Goal: Task Accomplishment & Management: Manage account settings

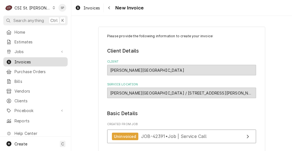
click at [42, 61] on span "Invoices" at bounding box center [39, 62] width 50 height 6
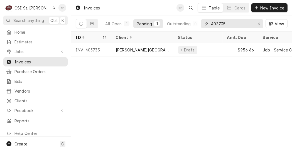
click at [227, 25] on input "403735" at bounding box center [232, 23] width 42 height 9
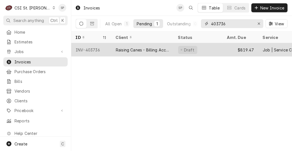
type input "403736"
click at [88, 47] on div "INV-403736" at bounding box center [91, 49] width 40 height 13
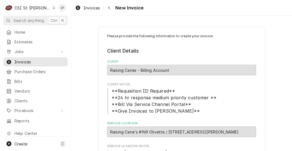
click at [185, 53] on legend "Client Details" at bounding box center [181, 50] width 149 height 7
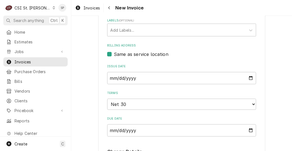
scroll to position [344, 0]
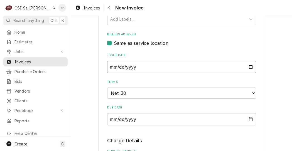
click at [250, 61] on input "[DATE]" at bounding box center [181, 67] width 149 height 12
type input "2025-09-26"
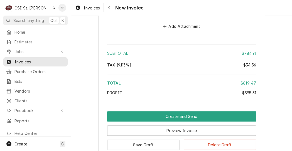
scroll to position [1121, 0]
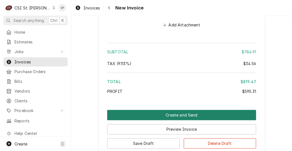
click at [190, 110] on button "Create and Send" at bounding box center [181, 115] width 149 height 10
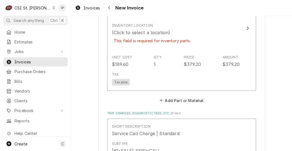
scroll to position [647, 0]
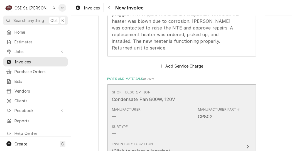
click at [135, 122] on div "Subtype —" at bounding box center [176, 130] width 128 height 17
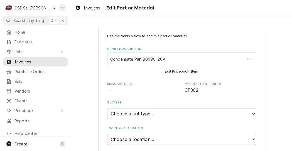
type textarea "x"
click at [250, 114] on select "Choose a subtype... [#2-DUAL] AFTERHRS-WH-CHG-2 [#2-DUAL] BEV-EQUIP [#2-DUAL] B…" at bounding box center [181, 113] width 149 height 11
select select "1"
click at [107, 108] on select "Choose a subtype... [#2-DUAL] AFTERHRS-WH-CHG-2 [#2-DUAL] BEV-EQUIP [#2-DUAL] B…" at bounding box center [181, 113] width 149 height 11
type textarea "x"
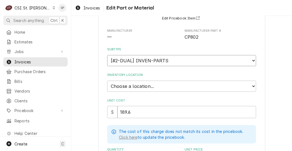
scroll to position [49, 0]
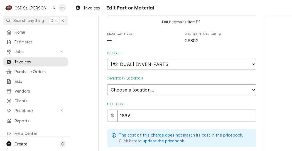
click at [251, 89] on select "Choose a location... 00 | STL WAREHOUSE 01 | CHUCK WAMBOLDT V#93 01 | COURTNEY …" at bounding box center [181, 89] width 149 height 11
select select "2881"
click at [107, 84] on select "Choose a location... 00 | STL WAREHOUSE 01 | CHUCK WAMBOLDT V#93 01 | COURTNEY …" at bounding box center [181, 89] width 149 height 11
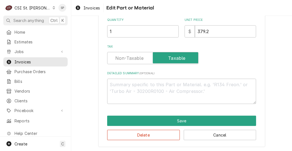
scroll to position [183, 0]
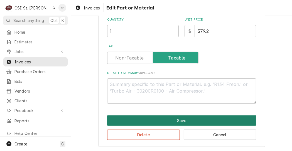
click at [168, 118] on button "Save" at bounding box center [181, 120] width 149 height 10
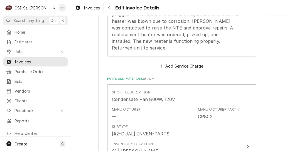
scroll to position [658, 0]
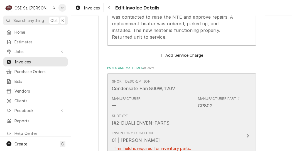
click at [168, 131] on div "Inventory Location 01 | DAVID FORD This field is required for inventory parts." at bounding box center [152, 144] width 81 height 27
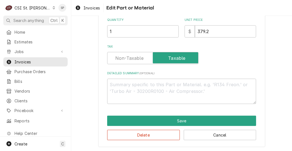
scroll to position [183, 0]
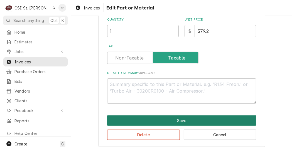
click at [153, 123] on button "Save" at bounding box center [181, 120] width 149 height 10
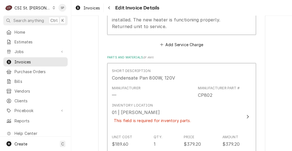
scroll to position [669, 0]
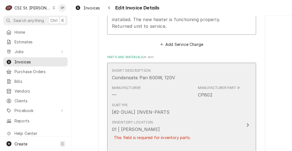
click at [185, 133] on div "This field is required for inventory parts." at bounding box center [152, 138] width 81 height 10
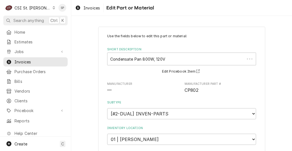
type textarea "x"
click at [253, 113] on select "Choose a subtype... [#2-DUAL] AFTERHRS-WH-CHG-2 [#2-DUAL] BEV-EQUIP [#2-DUAL] B…" at bounding box center [181, 113] width 149 height 11
click at [225, 115] on select "Choose a subtype... [#2-DUAL] AFTERHRS-WH-CHG-2 [#2-DUAL] BEV-EQUIP [#2-DUAL] B…" at bounding box center [181, 113] width 149 height 11
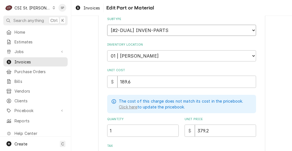
scroll to position [89, 0]
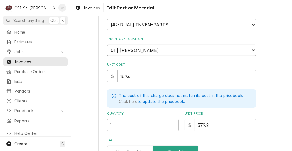
click at [250, 49] on select "Choose a location... 00 | STL WAREHOUSE 01 | CHUCK WAMBOLDT V#93 01 | COURTNEY …" at bounding box center [181, 50] width 149 height 11
select select "1370"
click at [107, 45] on select "Choose a location... 00 | STL WAREHOUSE 01 | CHUCK WAMBOLDT V#93 01 | COURTNEY …" at bounding box center [181, 50] width 149 height 11
type textarea "x"
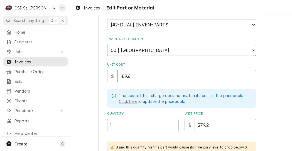
click at [250, 49] on select "Choose a location... 00 | STL WAREHOUSE 01 | CHUCK WAMBOLDT V#93 01 | COURTNEY …" at bounding box center [181, 50] width 149 height 11
select select "2881"
click at [107, 45] on select "Choose a location... 00 | STL WAREHOUSE 01 | CHUCK WAMBOLDT V#93 01 | COURTNEY …" at bounding box center [181, 50] width 149 height 11
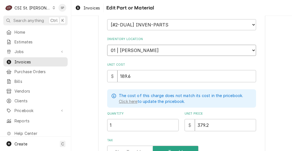
scroll to position [183, 0]
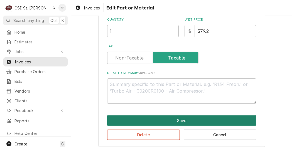
click at [205, 121] on button "Save" at bounding box center [181, 120] width 149 height 10
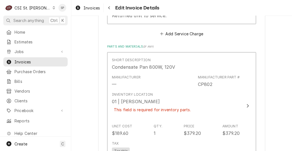
scroll to position [679, 0]
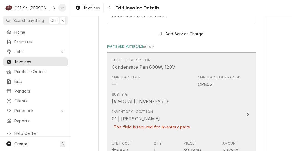
click at [205, 121] on div "Inventory Location 01 | DAVID FORD This field is required for inventory parts." at bounding box center [176, 123] width 128 height 32
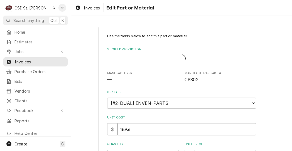
type textarea "x"
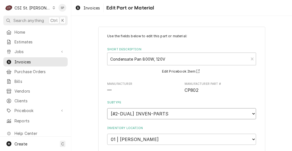
click at [220, 115] on select "Choose a subtype... [#2-DUAL] AFTERHRS-WH-CHG-2 [#2-DUAL] BEV-EQUIP [#2-DUAL] B…" at bounding box center [181, 113] width 149 height 11
select select "6"
click at [107, 108] on select "Choose a subtype... [#2-DUAL] AFTERHRS-WH-CHG-2 [#2-DUAL] BEV-EQUIP [#2-DUAL] B…" at bounding box center [181, 113] width 149 height 11
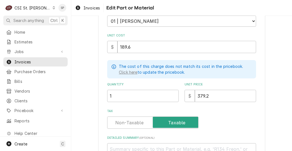
scroll to position [183, 0]
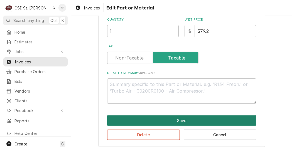
click at [147, 118] on button "Save" at bounding box center [181, 120] width 149 height 10
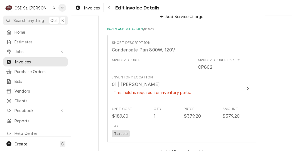
scroll to position [690, 0]
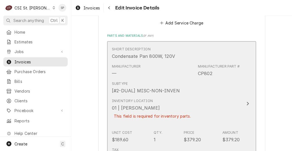
click at [144, 105] on div "01 | DAVID FORD" at bounding box center [136, 108] width 48 height 7
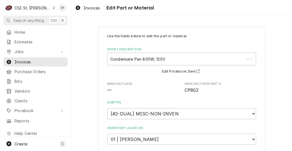
type textarea "x"
click at [250, 113] on select "Choose a subtype... [#2-DUAL] AFTERHRS-WH-CHG-2 [#2-DUAL] BEV-EQUIP [#2-DUAL] B…" at bounding box center [181, 113] width 149 height 11
select select "1"
click at [107, 108] on select "Choose a subtype... [#2-DUAL] AFTERHRS-WH-CHG-2 [#2-DUAL] BEV-EQUIP [#2-DUAL] B…" at bounding box center [181, 113] width 149 height 11
type textarea "x"
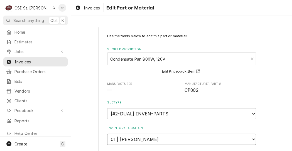
click at [251, 140] on select "Choose a location... 00 | STL WAREHOUSE 01 | CHUCK WAMBOLDT V#93 01 | COURTNEY …" at bounding box center [181, 139] width 149 height 11
select select "1370"
click at [107, 134] on select "Choose a location... 00 | STL WAREHOUSE 01 | CHUCK WAMBOLDT V#93 01 | COURTNEY …" at bounding box center [181, 139] width 149 height 11
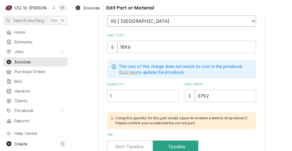
scroll to position [207, 0]
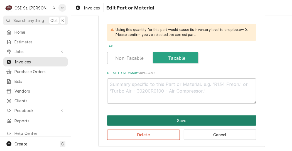
click at [187, 117] on button "Save" at bounding box center [181, 120] width 149 height 10
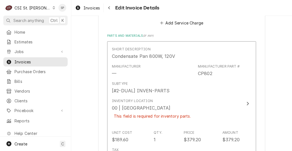
scroll to position [701, 0]
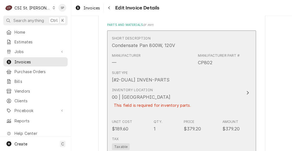
click at [134, 94] on div "00 | STL WAREHOUSE" at bounding box center [141, 97] width 59 height 7
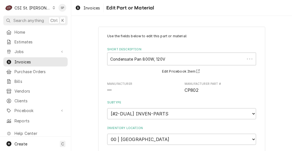
type textarea "x"
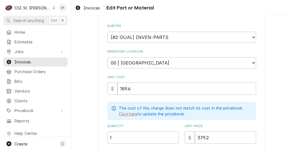
scroll to position [89, 0]
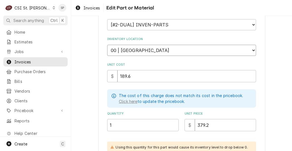
click at [252, 48] on select "Choose a location... 00 | STL WAREHOUSE 01 | CHUCK WAMBOLDT V#93 01 | COURTNEY …" at bounding box center [181, 50] width 149 height 11
select select "2881"
click at [107, 45] on select "Choose a location... 00 | STL WAREHOUSE 01 | CHUCK WAMBOLDT V#93 01 | COURTNEY …" at bounding box center [181, 50] width 149 height 11
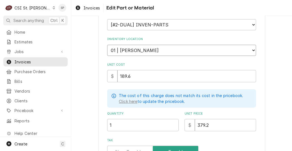
scroll to position [183, 0]
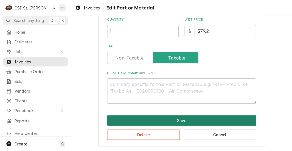
click at [160, 119] on button "Save" at bounding box center [181, 120] width 149 height 10
type textarea "x"
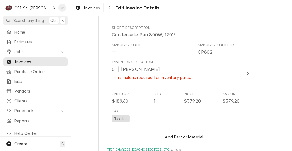
scroll to position [712, 0]
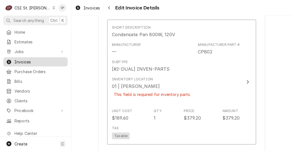
click at [30, 60] on span "Invoices" at bounding box center [39, 62] width 50 height 6
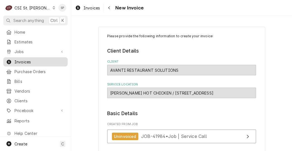
click at [35, 61] on span "Invoices" at bounding box center [39, 62] width 50 height 6
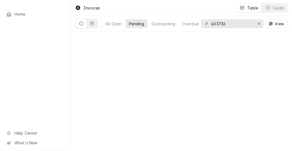
click at [35, 61] on div "Home Help Center What's New Invoices Table Cards All Open Pending Outstanding O…" at bounding box center [146, 75] width 292 height 151
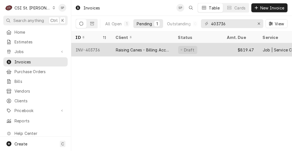
click at [84, 48] on div "INV-403736" at bounding box center [91, 49] width 40 height 13
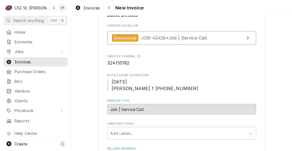
scroll to position [234, 0]
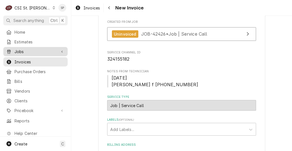
click at [35, 49] on span "Jobs" at bounding box center [35, 52] width 42 height 6
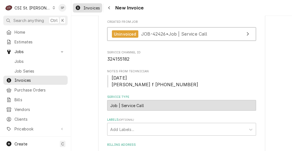
type textarea "x"
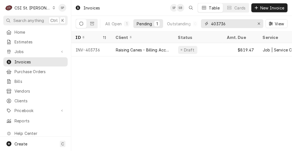
click at [232, 24] on input "403736" at bounding box center [232, 23] width 42 height 9
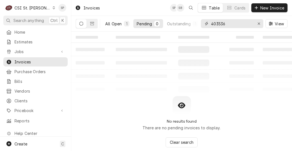
type input "403536"
click at [115, 23] on div "All Open" at bounding box center [113, 24] width 16 height 6
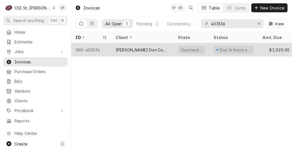
click at [91, 49] on div "INV-403536" at bounding box center [91, 49] width 40 height 13
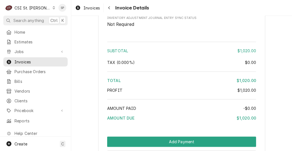
scroll to position [1153, 0]
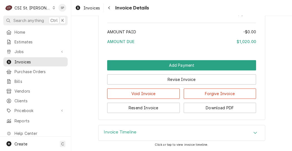
click at [139, 134] on div "Invoice Timeline" at bounding box center [181, 133] width 166 height 16
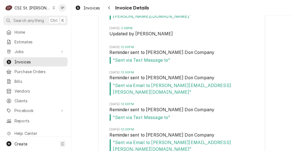
scroll to position [1337, 0]
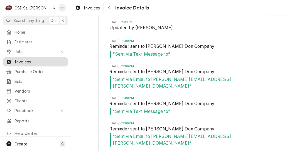
click at [39, 57] on link "Invoices" at bounding box center [35, 61] width 64 height 9
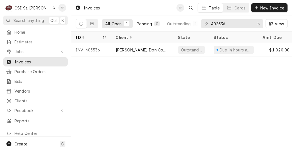
click at [140, 22] on div "Pending" at bounding box center [143, 24] width 15 height 6
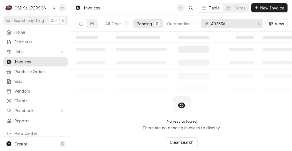
click at [230, 27] on input "403536" at bounding box center [232, 23] width 42 height 9
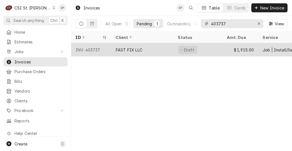
type input "403737"
click at [96, 49] on div "INV-403737" at bounding box center [91, 49] width 40 height 13
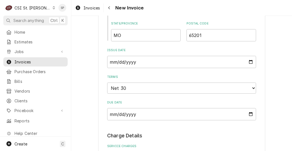
scroll to position [371, 0]
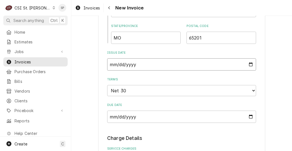
click at [248, 64] on input "2025-09-05" at bounding box center [181, 64] width 149 height 12
type textarea "x"
type input "2025-09-26"
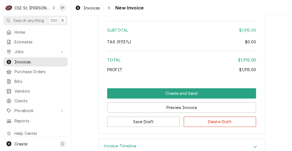
scroll to position [1032, 0]
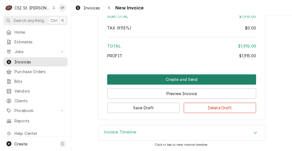
click at [146, 78] on button "Create and Send" at bounding box center [181, 79] width 149 height 10
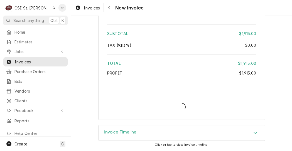
scroll to position [1014, 0]
type textarea "x"
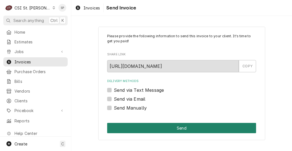
click at [186, 128] on button "Send" at bounding box center [181, 128] width 149 height 10
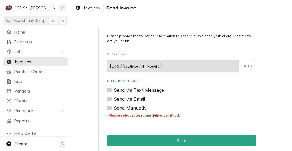
click at [114, 99] on label "Send via Email" at bounding box center [129, 99] width 31 height 7
click at [114, 99] on input "Send via Email" at bounding box center [188, 102] width 149 height 12
checkbox input "true"
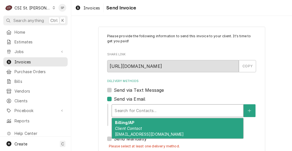
click at [123, 111] on div "Delivery Methods" at bounding box center [178, 111] width 126 height 10
click at [128, 128] on em "Client Contact" at bounding box center [128, 128] width 27 height 5
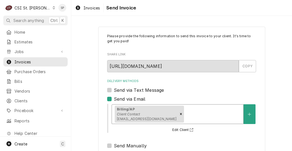
scroll to position [104, 0]
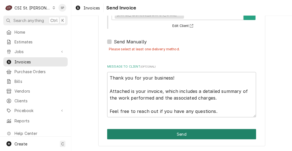
click at [172, 135] on button "Send" at bounding box center [181, 134] width 149 height 10
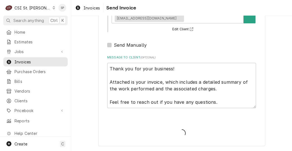
type textarea "x"
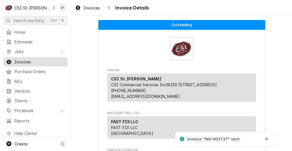
click at [25, 57] on link "Invoices" at bounding box center [35, 61] width 64 height 9
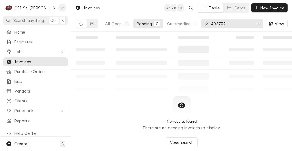
click at [232, 22] on input "403737" at bounding box center [232, 23] width 42 height 9
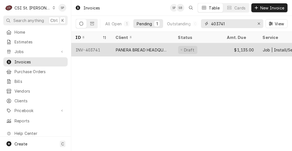
type input "403741"
click at [96, 48] on div "INV-403741" at bounding box center [91, 49] width 40 height 13
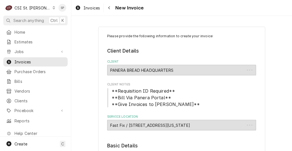
type textarea "x"
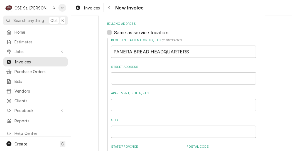
scroll to position [355, 0]
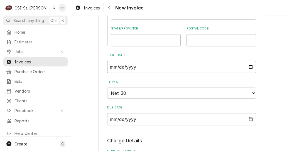
click at [249, 67] on input "[DATE]" at bounding box center [181, 67] width 149 height 12
type input "[DATE]"
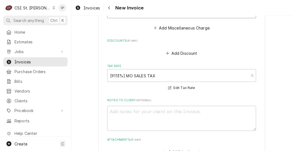
scroll to position [947, 0]
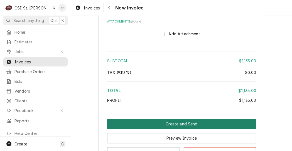
click at [158, 125] on button "Create and Send" at bounding box center [181, 124] width 149 height 10
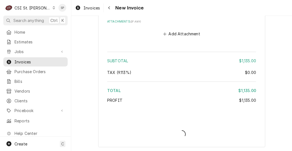
type textarea "x"
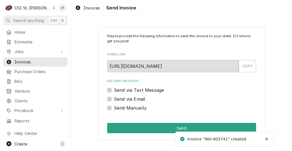
click at [114, 99] on label "Send via Email" at bounding box center [129, 99] width 31 height 7
click at [114, 99] on input "Send via Email" at bounding box center [188, 102] width 149 height 12
checkbox input "true"
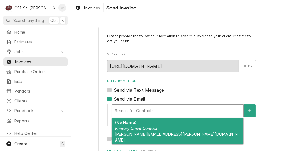
click at [128, 110] on div "Delivery Methods" at bounding box center [178, 111] width 126 height 10
click at [129, 126] on em "Primary Client Contact" at bounding box center [136, 128] width 43 height 5
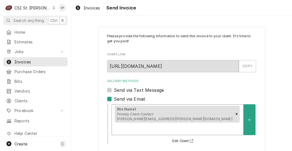
scroll to position [91, 0]
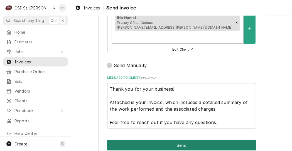
click at [210, 140] on button "Send" at bounding box center [181, 145] width 149 height 10
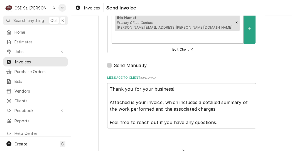
type textarea "x"
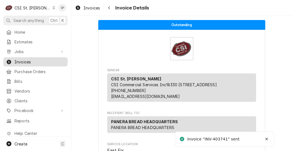
click at [24, 60] on span "Invoices" at bounding box center [39, 62] width 50 height 6
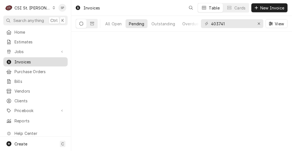
click at [24, 60] on span "Invoices" at bounding box center [39, 62] width 50 height 6
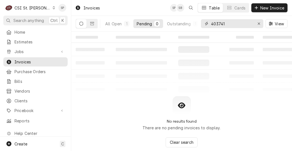
click at [233, 20] on input "403741" at bounding box center [232, 23] width 42 height 9
click at [114, 23] on div "All Open" at bounding box center [113, 24] width 16 height 6
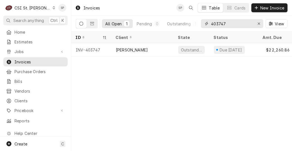
click at [228, 23] on input "403747" at bounding box center [232, 23] width 42 height 9
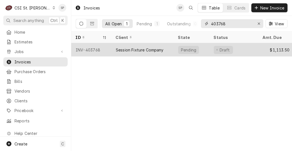
type input "403768"
click at [97, 48] on div "INV-403768" at bounding box center [91, 49] width 40 height 13
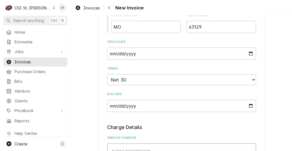
scroll to position [418, 0]
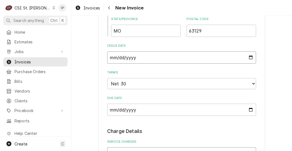
click at [247, 58] on input "[DATE]" at bounding box center [181, 57] width 149 height 12
type input "[DATE]"
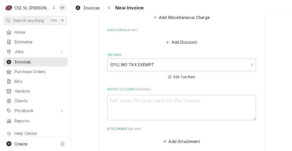
scroll to position [1009, 0]
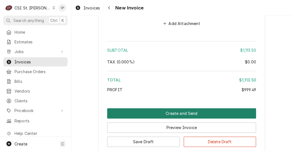
click at [183, 108] on button "Create and Send" at bounding box center [181, 113] width 149 height 10
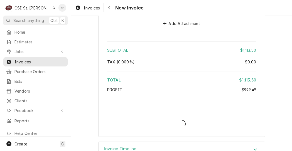
type textarea "x"
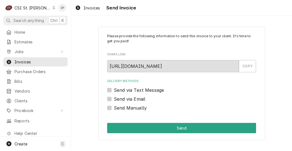
click at [131, 97] on label "Send via Email" at bounding box center [129, 99] width 31 height 7
click at [131, 97] on input "Send via Email" at bounding box center [188, 102] width 149 height 12
checkbox input "true"
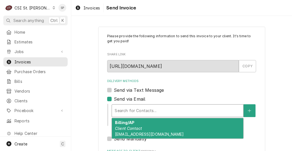
click at [133, 108] on div "Delivery Methods" at bounding box center [178, 111] width 126 height 10
click at [135, 129] on em "Client Contact" at bounding box center [128, 128] width 27 height 5
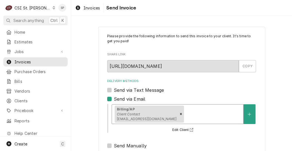
scroll to position [91, 0]
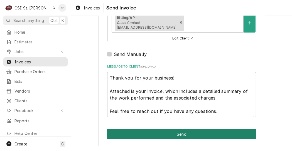
click at [217, 133] on button "Send" at bounding box center [181, 134] width 149 height 10
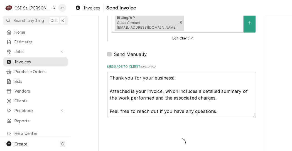
type textarea "x"
